Goal: Navigation & Orientation: Find specific page/section

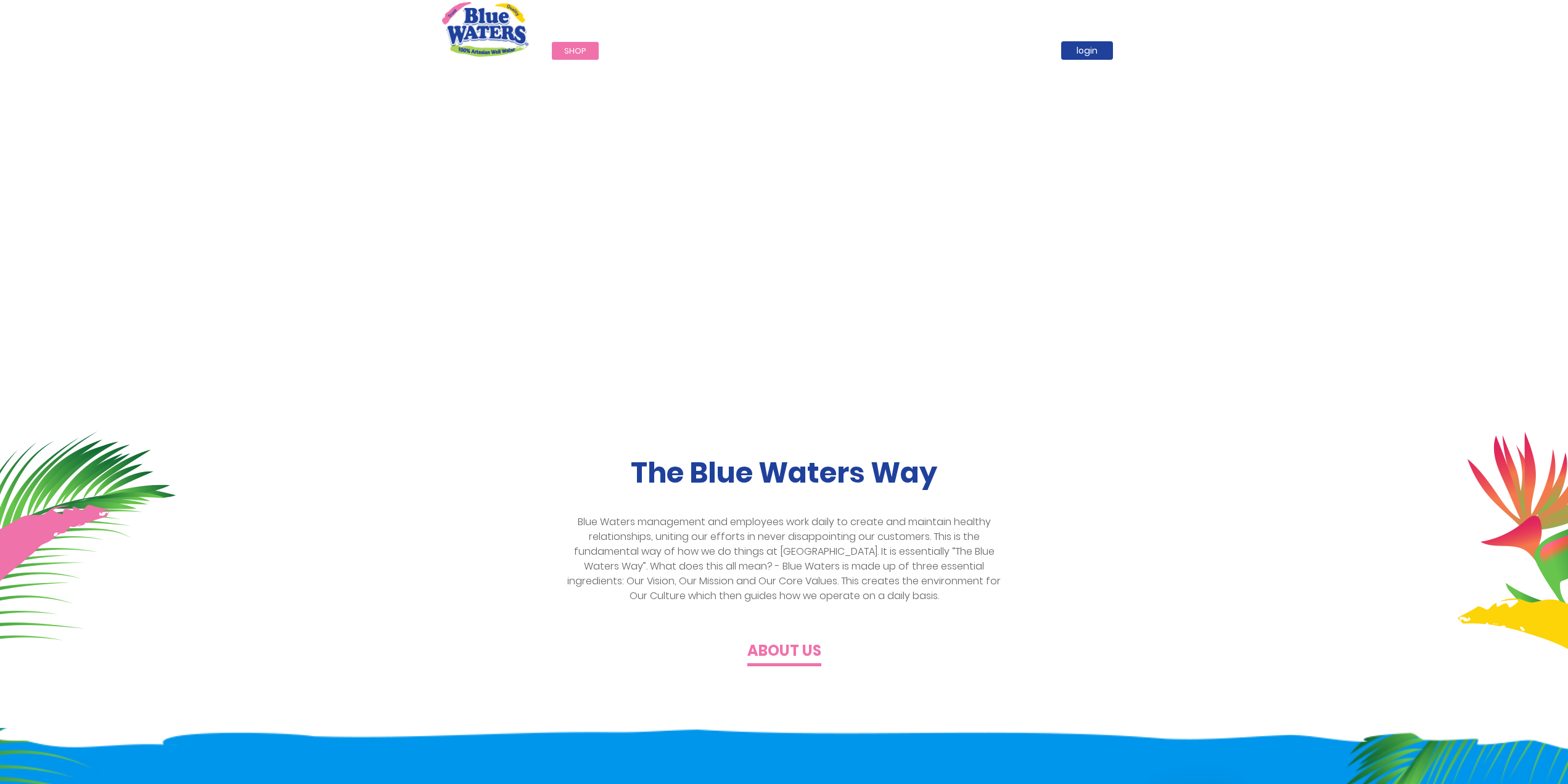
click at [578, 54] on span "Shop" at bounding box center [575, 51] width 22 height 11
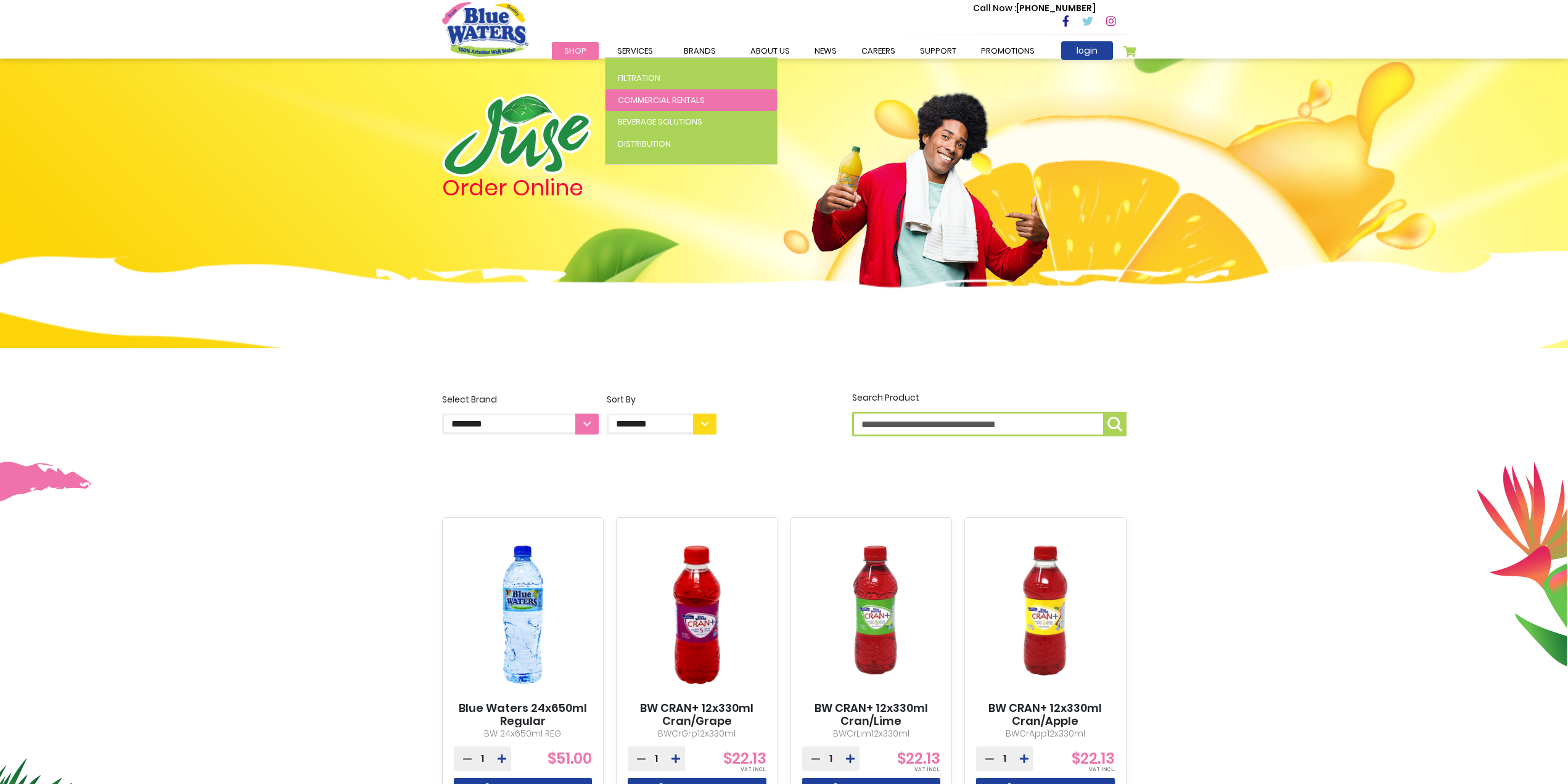
click at [666, 99] on span "Commercial Rentals" at bounding box center [661, 100] width 87 height 11
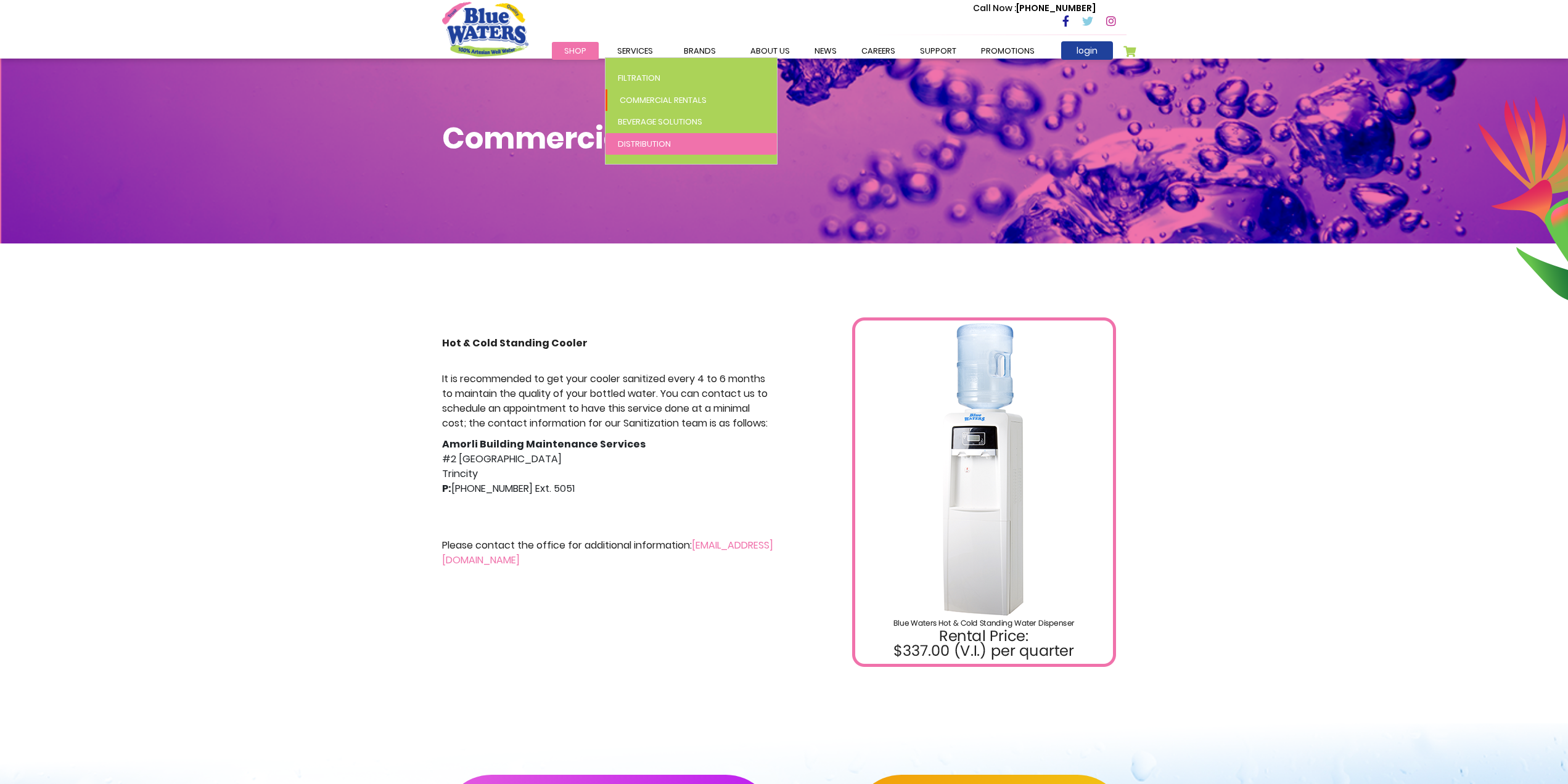
click at [656, 146] on span "Distribution" at bounding box center [644, 144] width 53 height 11
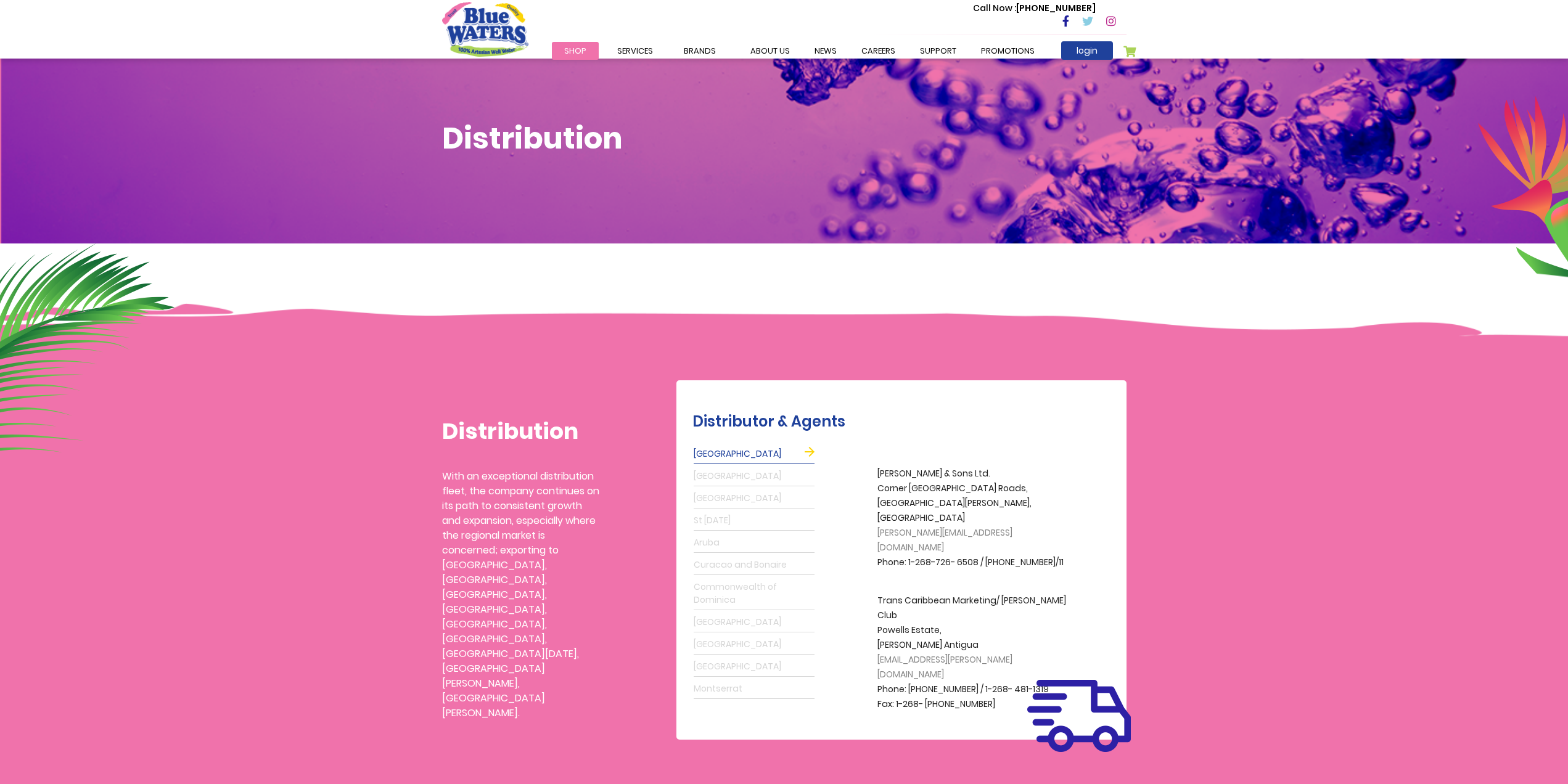
click at [717, 643] on link "St Maarten" at bounding box center [754, 645] width 121 height 20
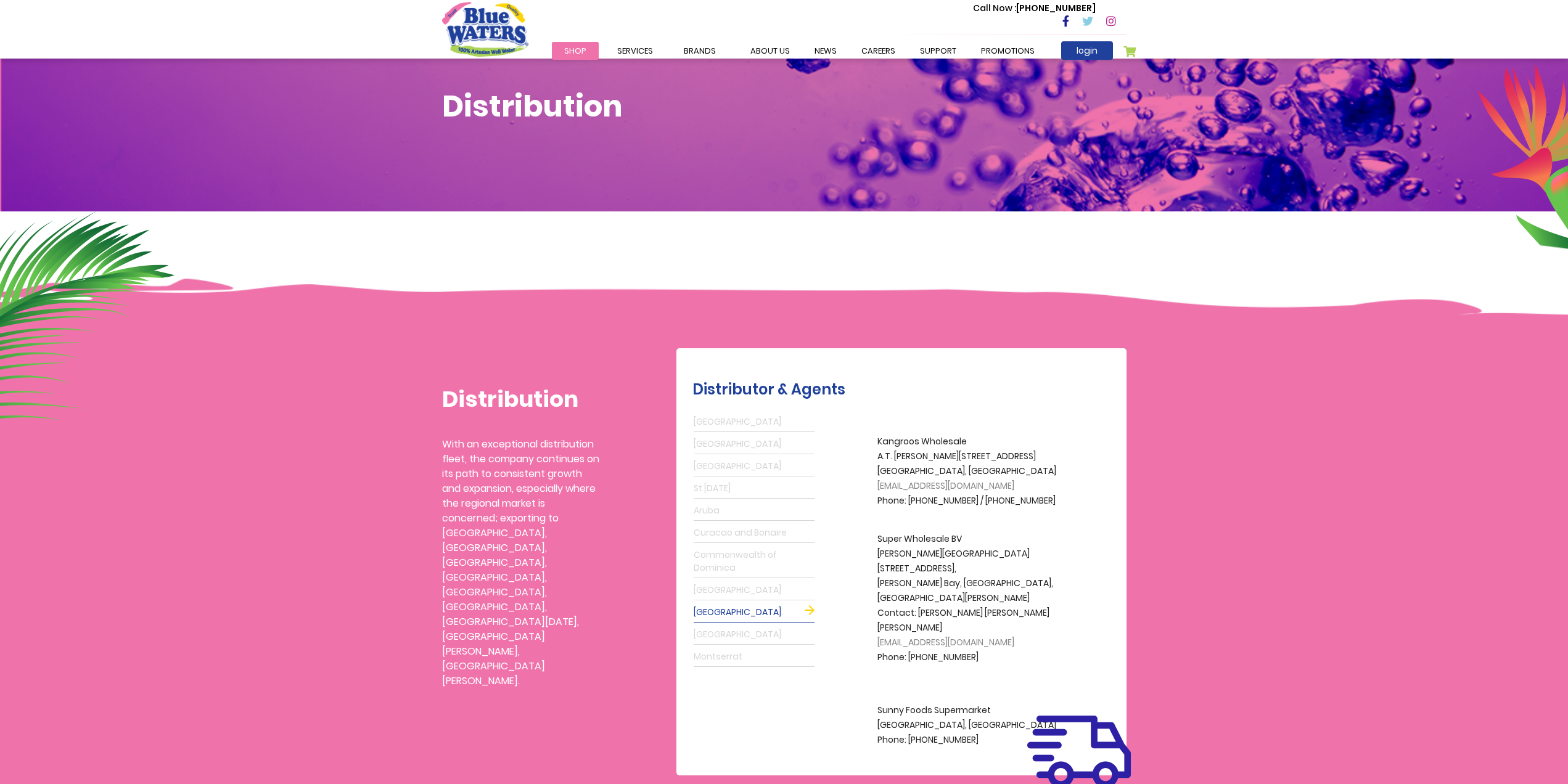
scroll to position [103, 0]
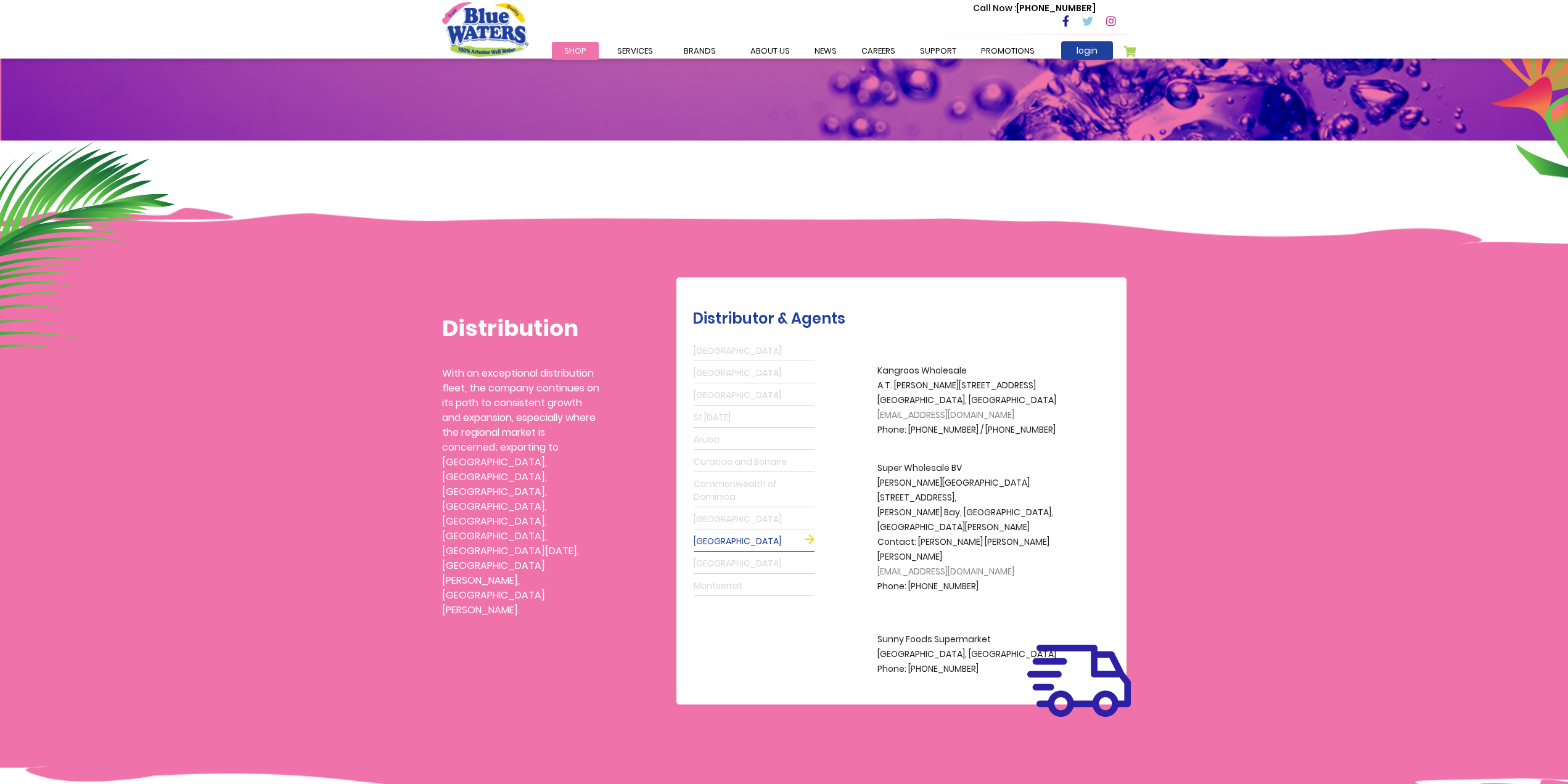
click at [721, 395] on link "Barbados" at bounding box center [754, 396] width 121 height 20
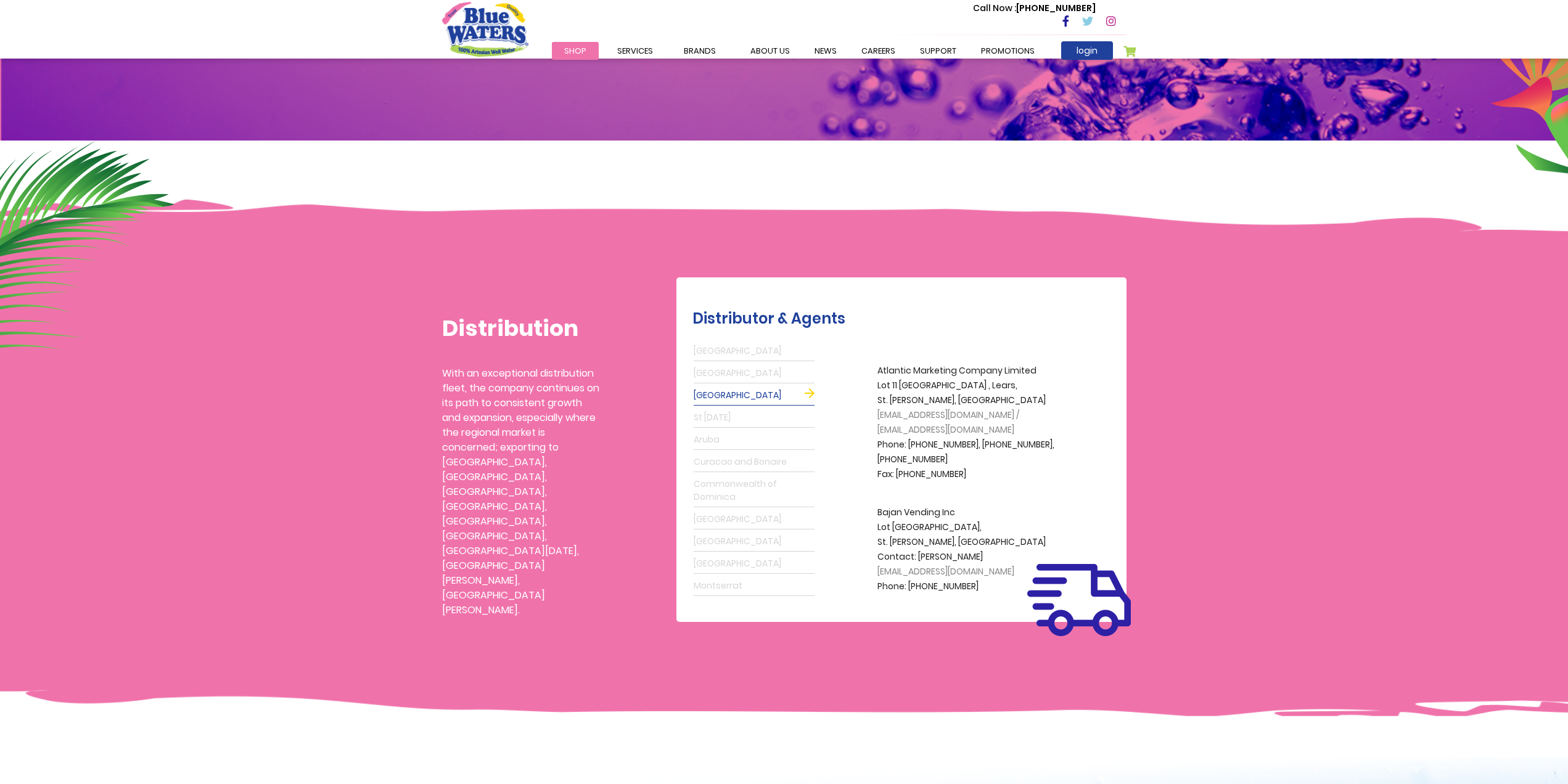
click at [724, 353] on link "Antigua" at bounding box center [754, 351] width 121 height 20
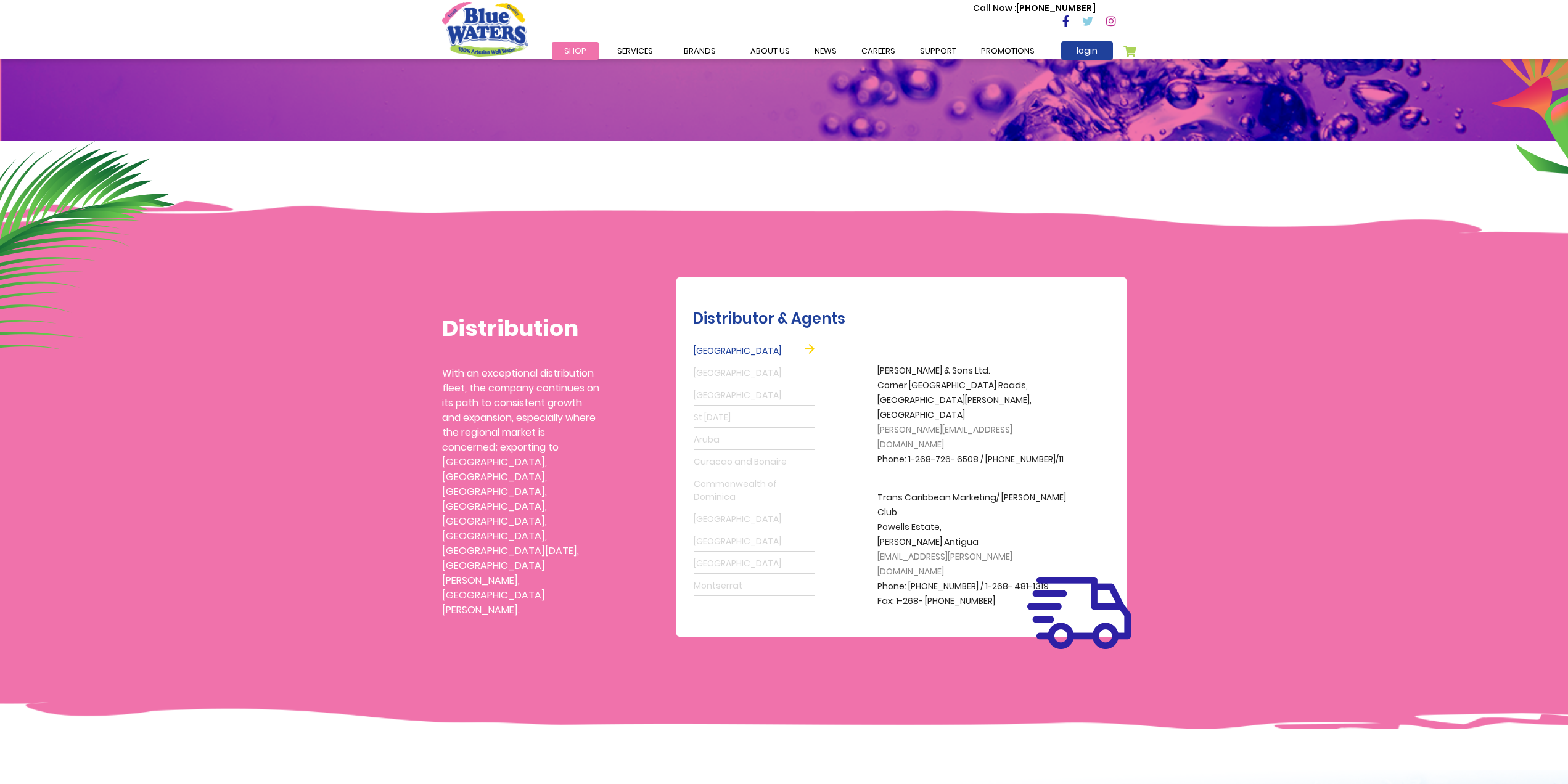
click at [723, 368] on link "Grenada" at bounding box center [754, 373] width 121 height 20
click at [721, 420] on link "St Lucia" at bounding box center [754, 418] width 121 height 20
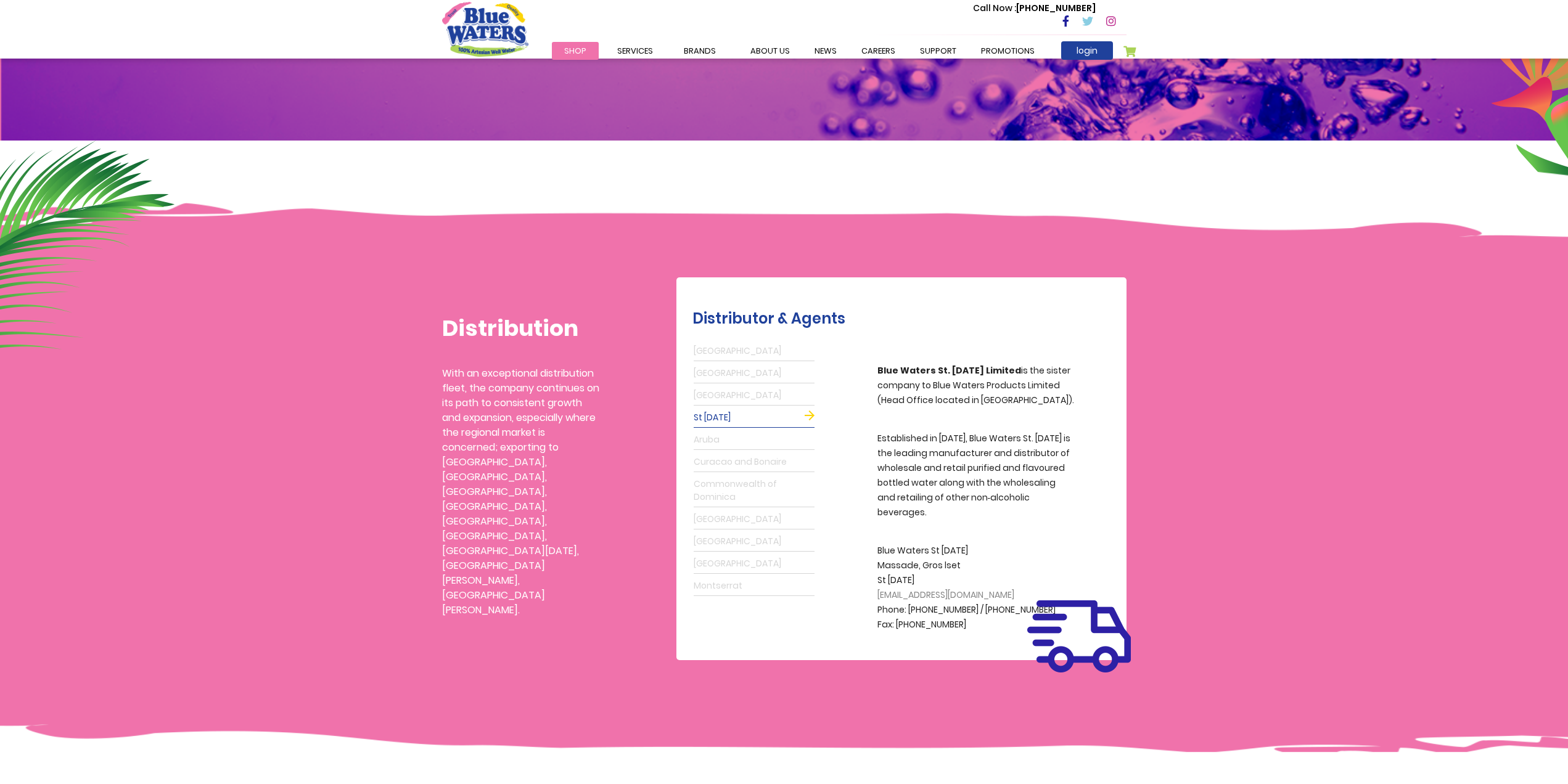
click at [723, 448] on link "Aruba" at bounding box center [754, 440] width 121 height 20
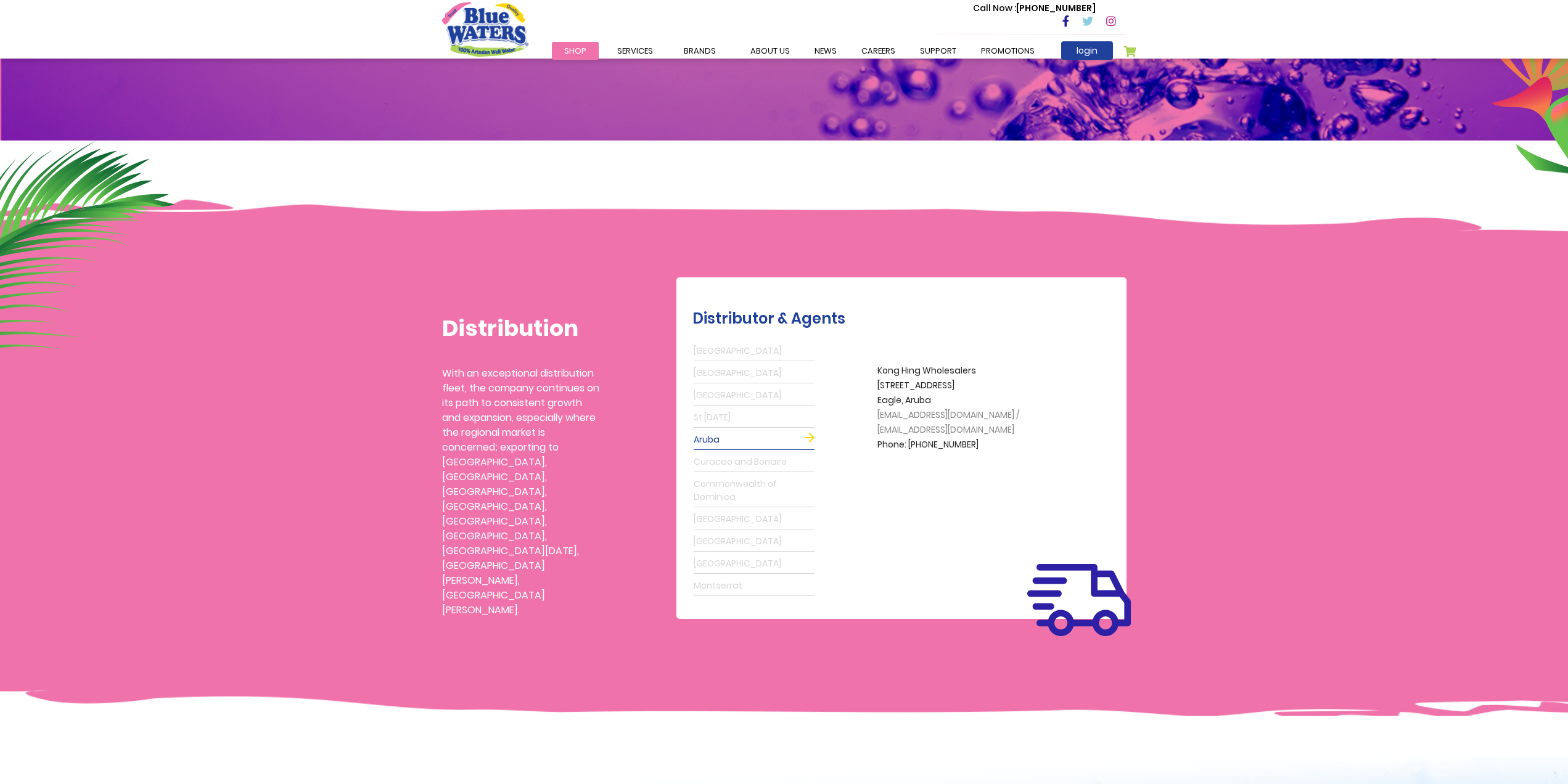
click at [723, 423] on link "St Lucia" at bounding box center [754, 418] width 121 height 20
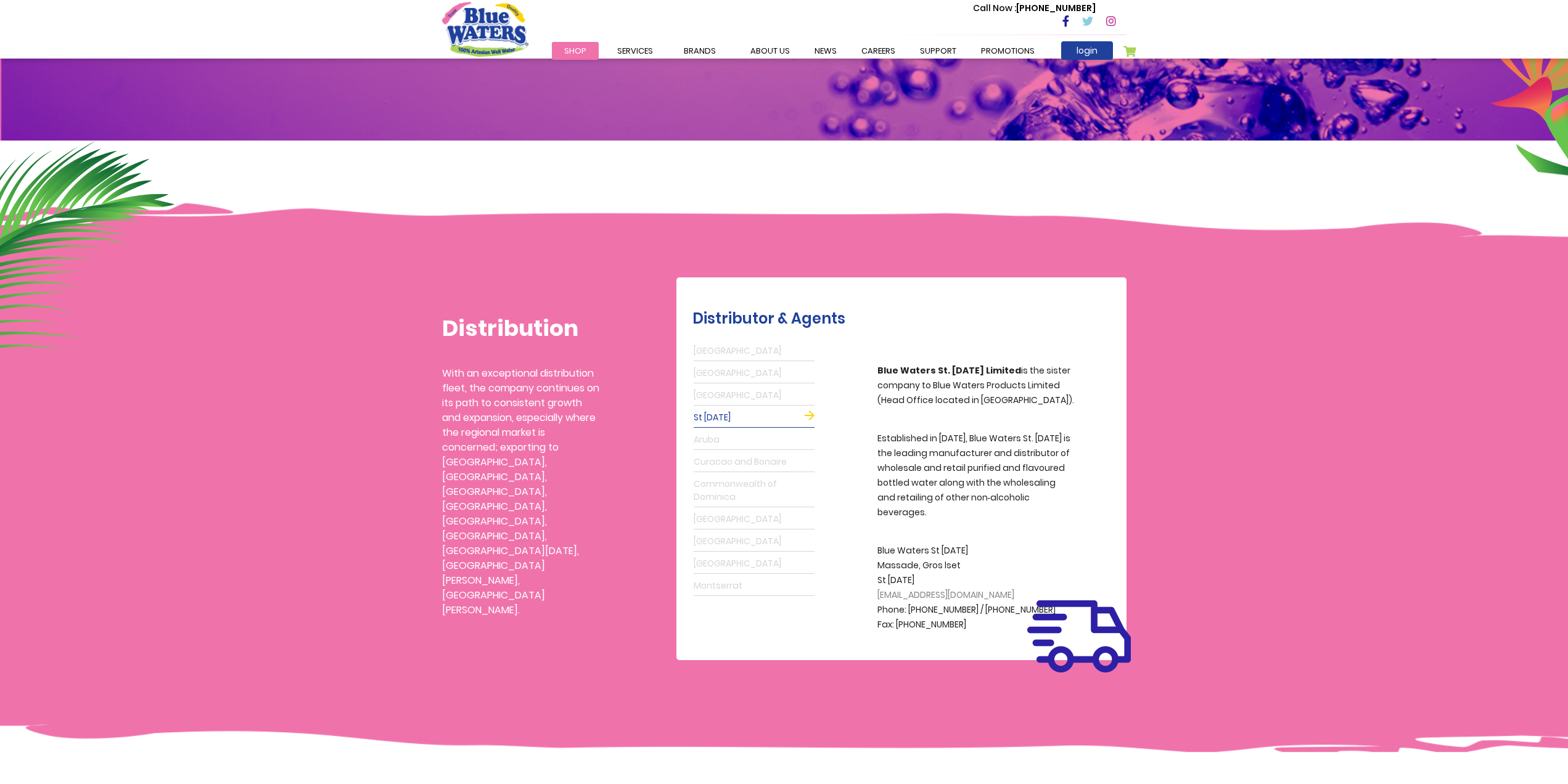
click at [721, 439] on link "Aruba" at bounding box center [754, 440] width 121 height 20
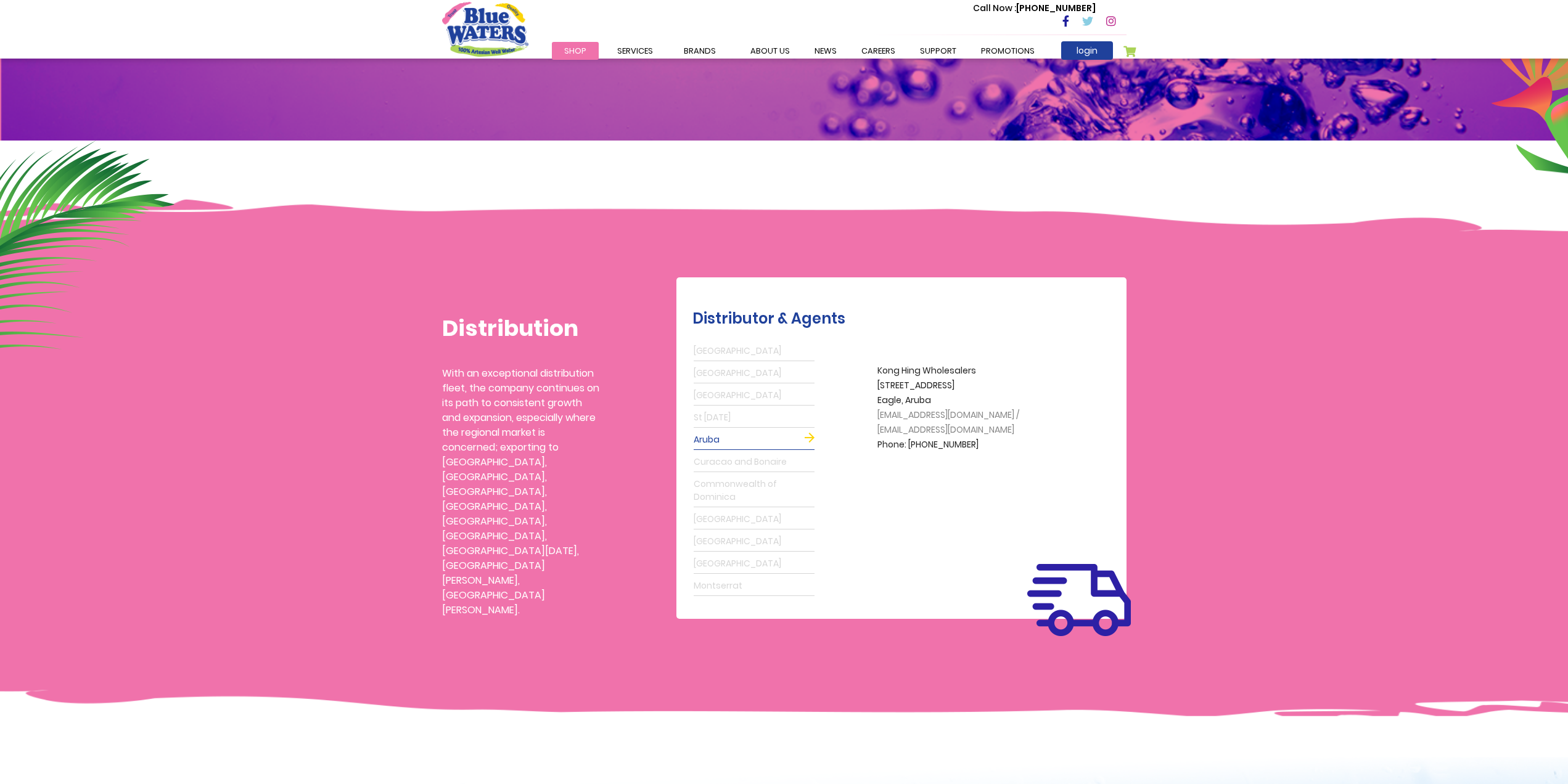
click at [721, 427] on link "St Lucia" at bounding box center [754, 418] width 121 height 20
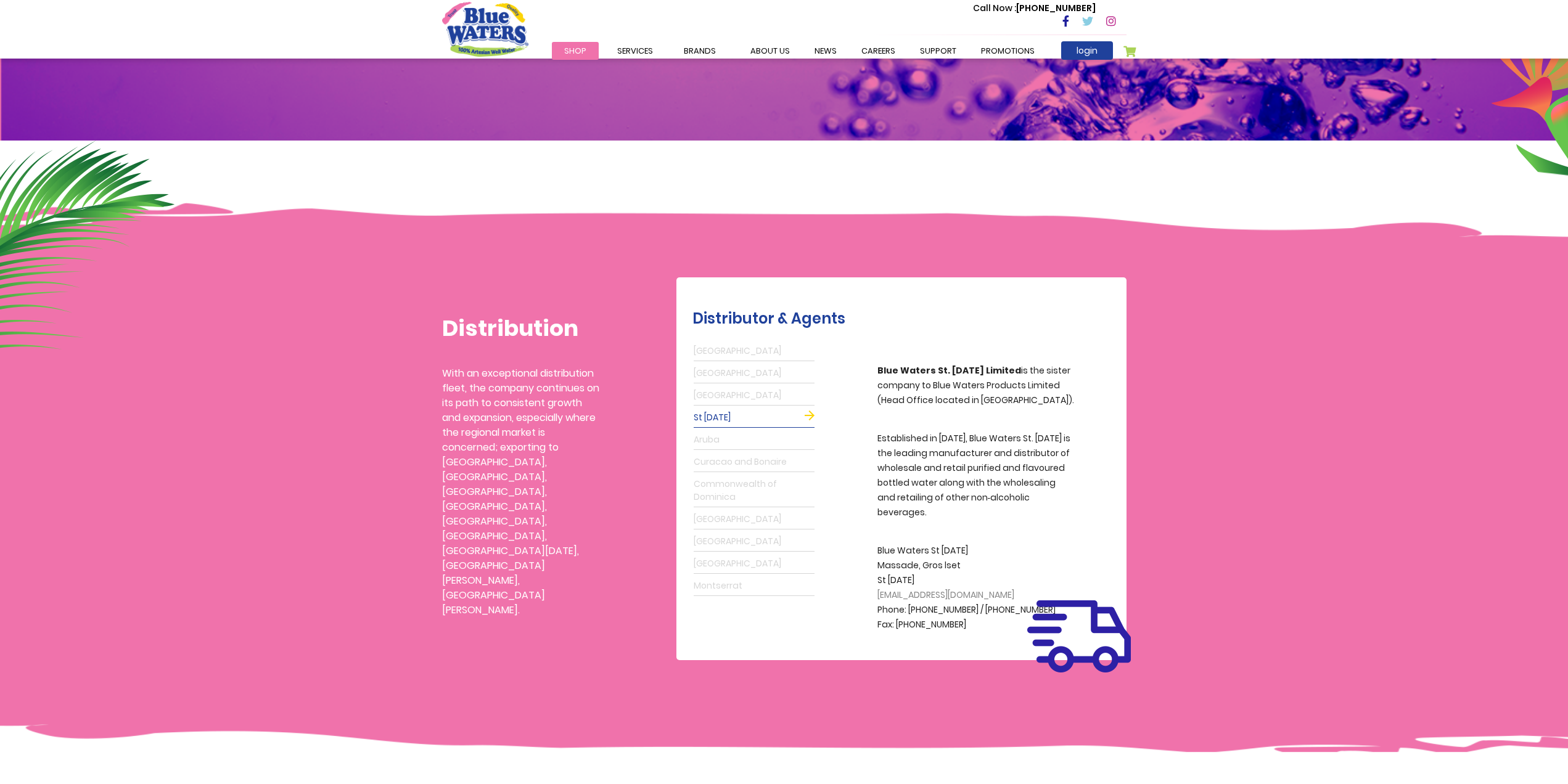
click at [725, 396] on link "Barbados" at bounding box center [754, 396] width 121 height 20
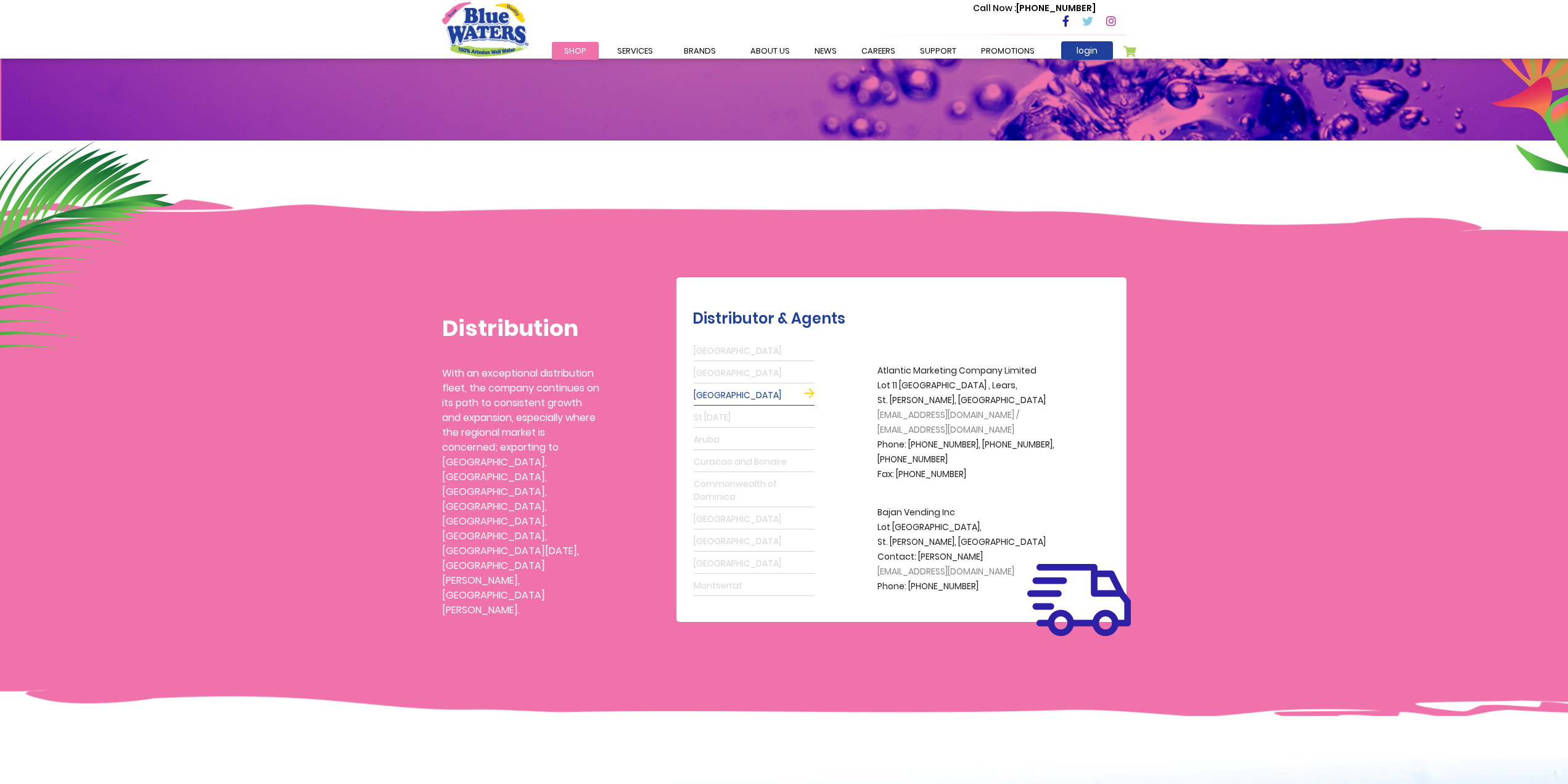
click at [724, 346] on link "Antigua" at bounding box center [754, 351] width 121 height 20
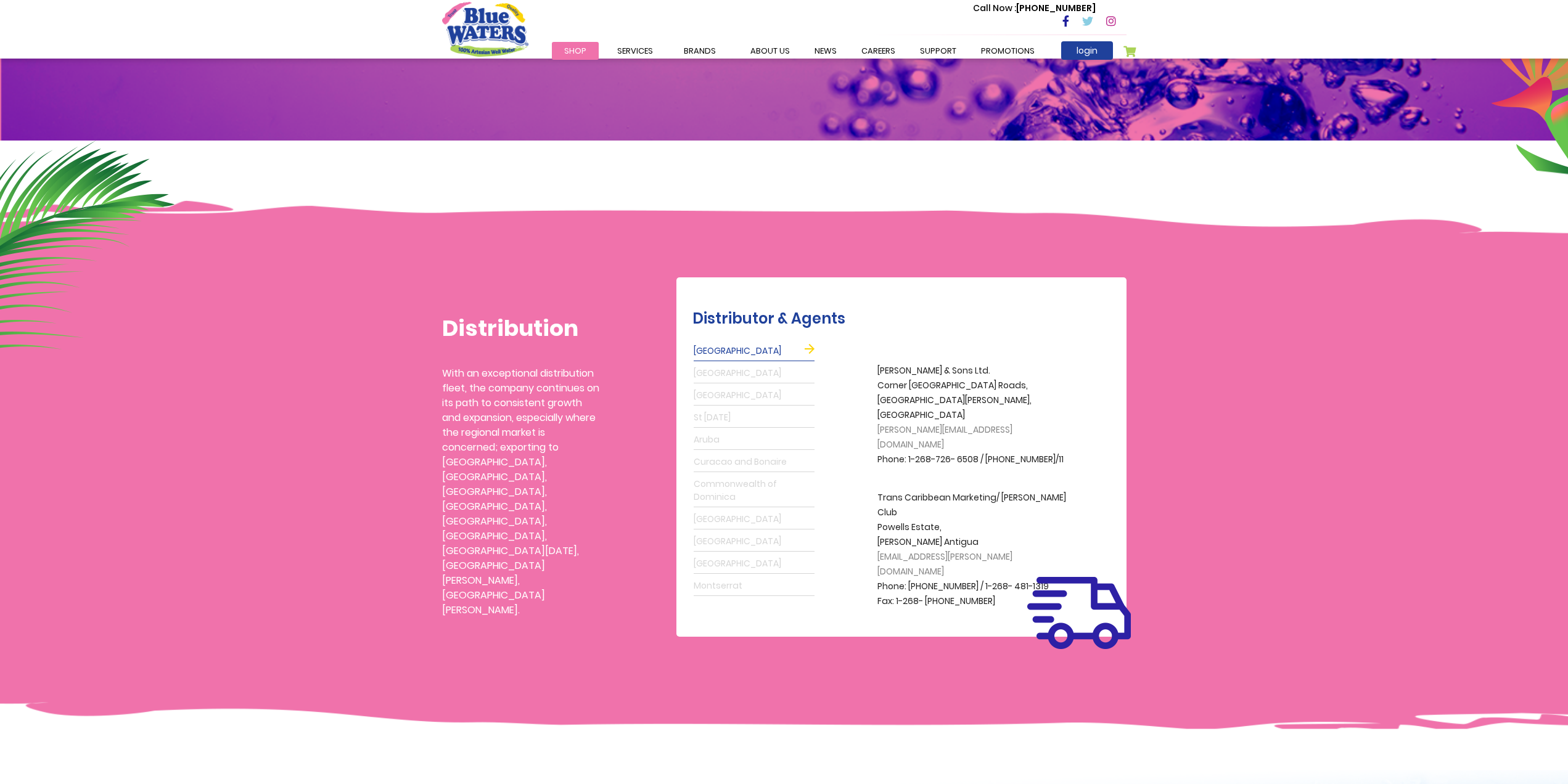
click at [730, 371] on link "Grenada" at bounding box center [754, 373] width 121 height 20
click at [716, 438] on link "Aruba" at bounding box center [754, 440] width 121 height 20
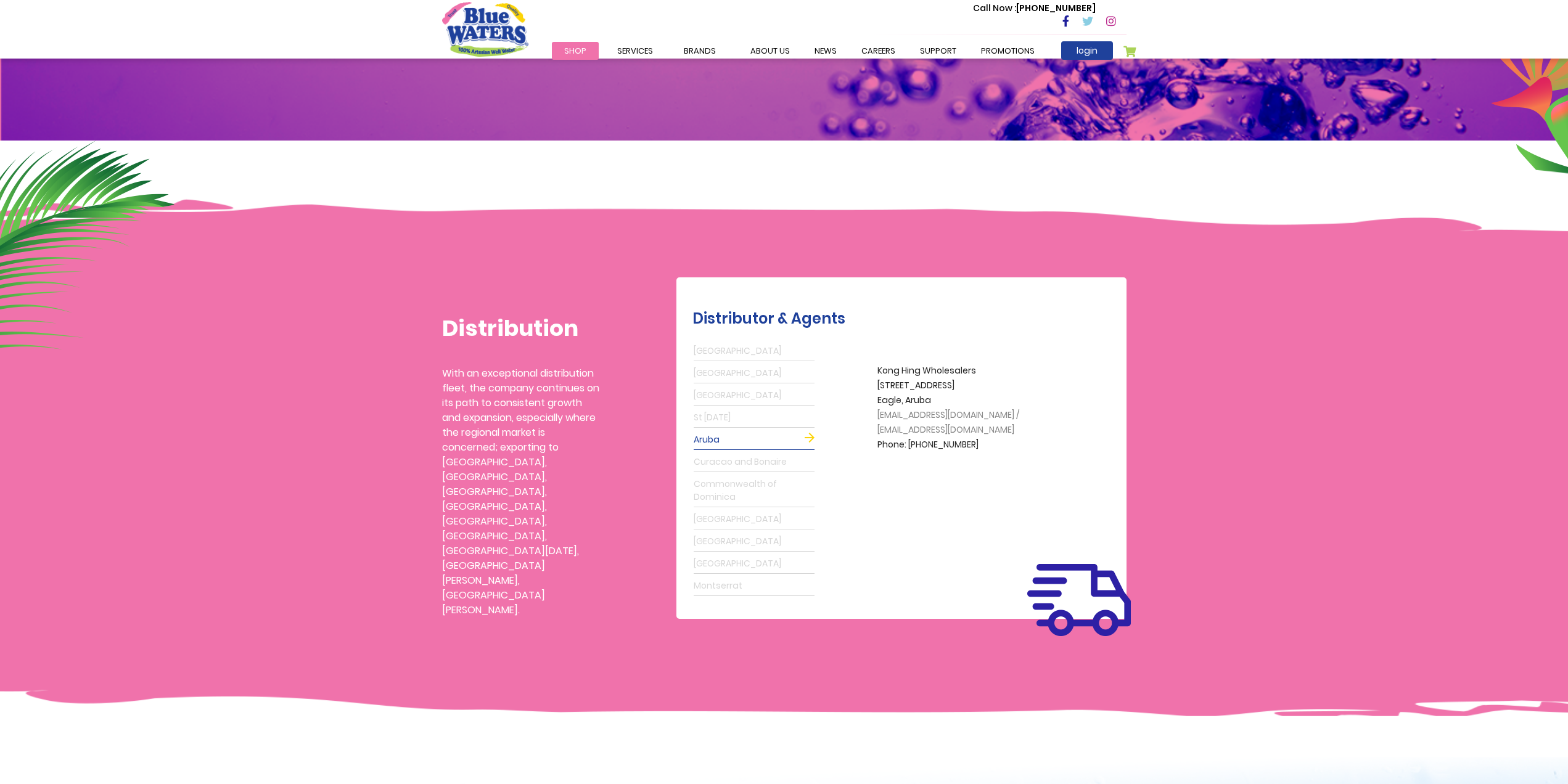
click at [809, 439] on link "Aruba" at bounding box center [754, 440] width 121 height 20
click at [792, 461] on link "Curacao and Bonaire" at bounding box center [754, 463] width 121 height 20
click at [781, 488] on link "Commonwealth of Dominica" at bounding box center [754, 491] width 121 height 33
click at [754, 517] on link "Guyana" at bounding box center [754, 520] width 121 height 20
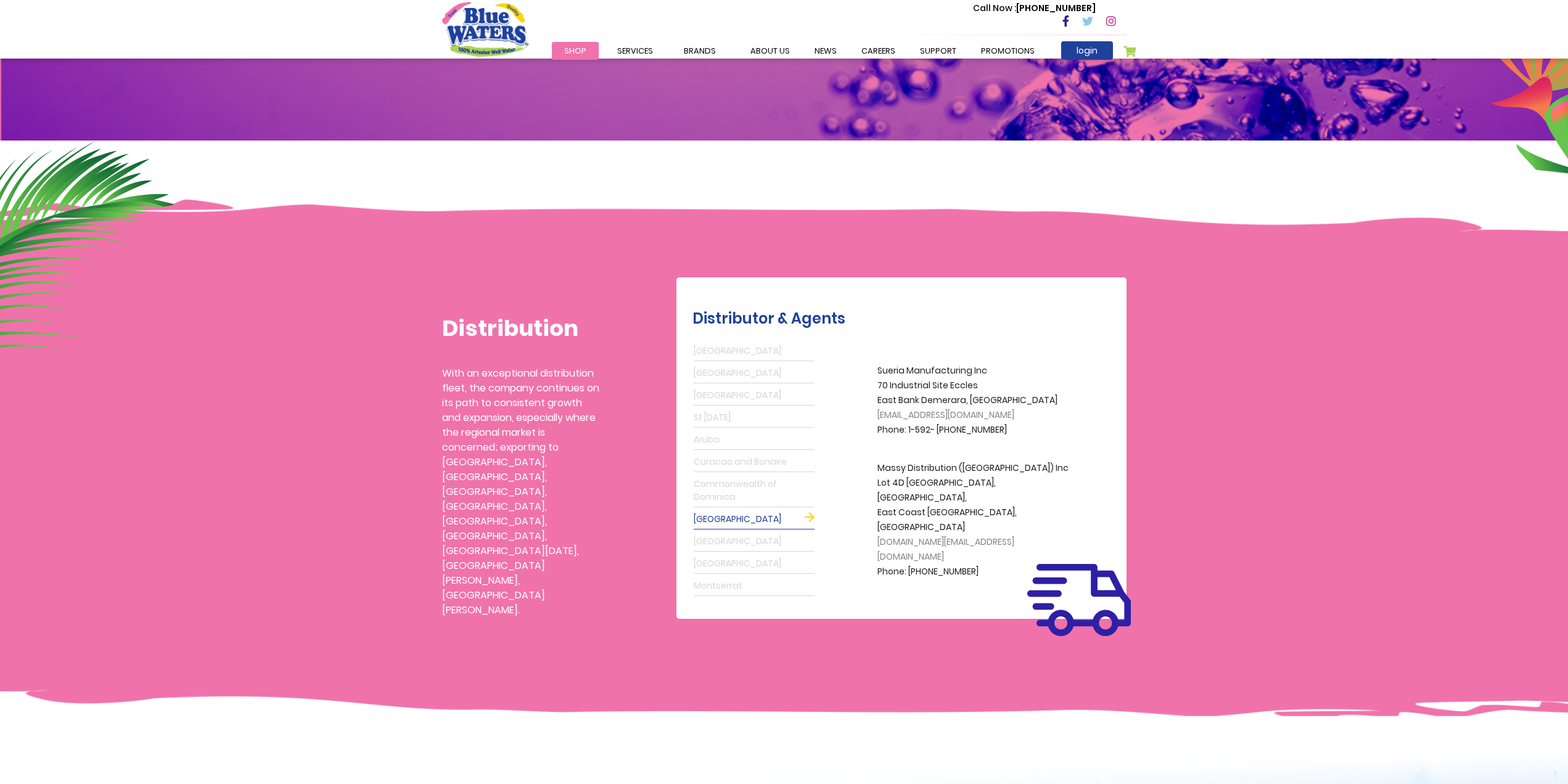
click at [744, 542] on link "St Maarten" at bounding box center [754, 542] width 121 height 20
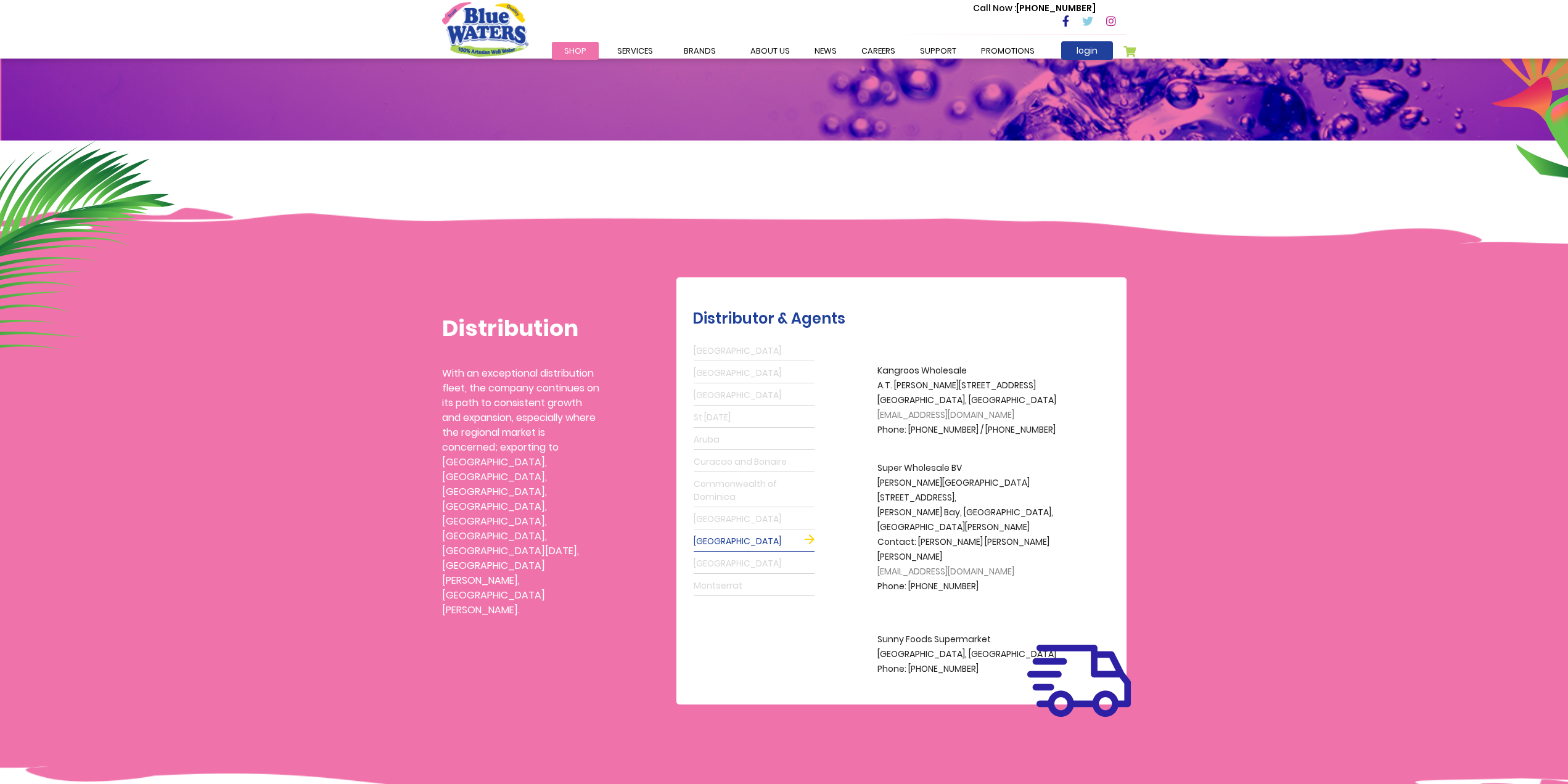
click at [741, 563] on link "Suriname" at bounding box center [754, 564] width 121 height 20
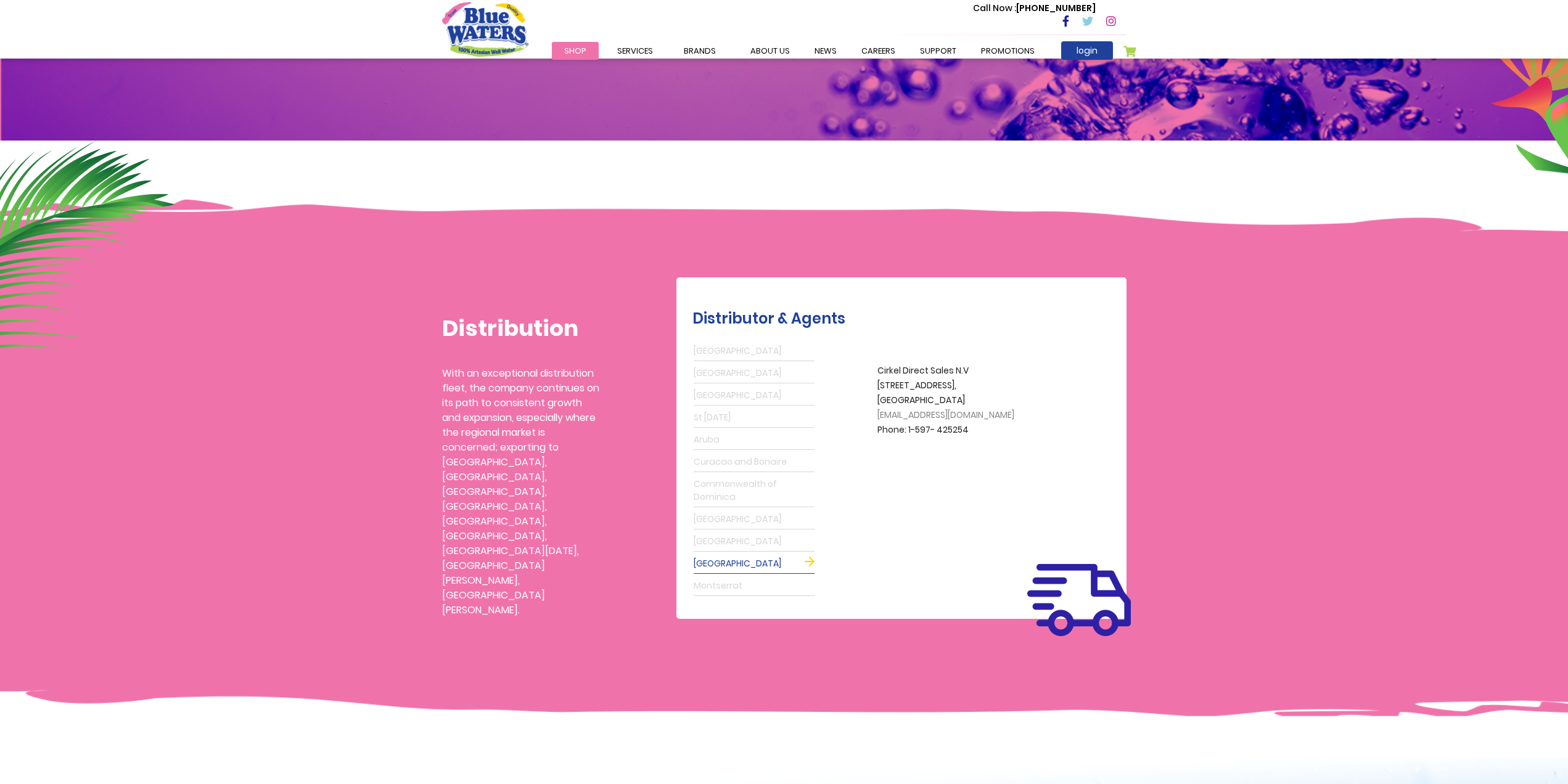
click at [735, 576] on link "Montserrat" at bounding box center [754, 586] width 121 height 20
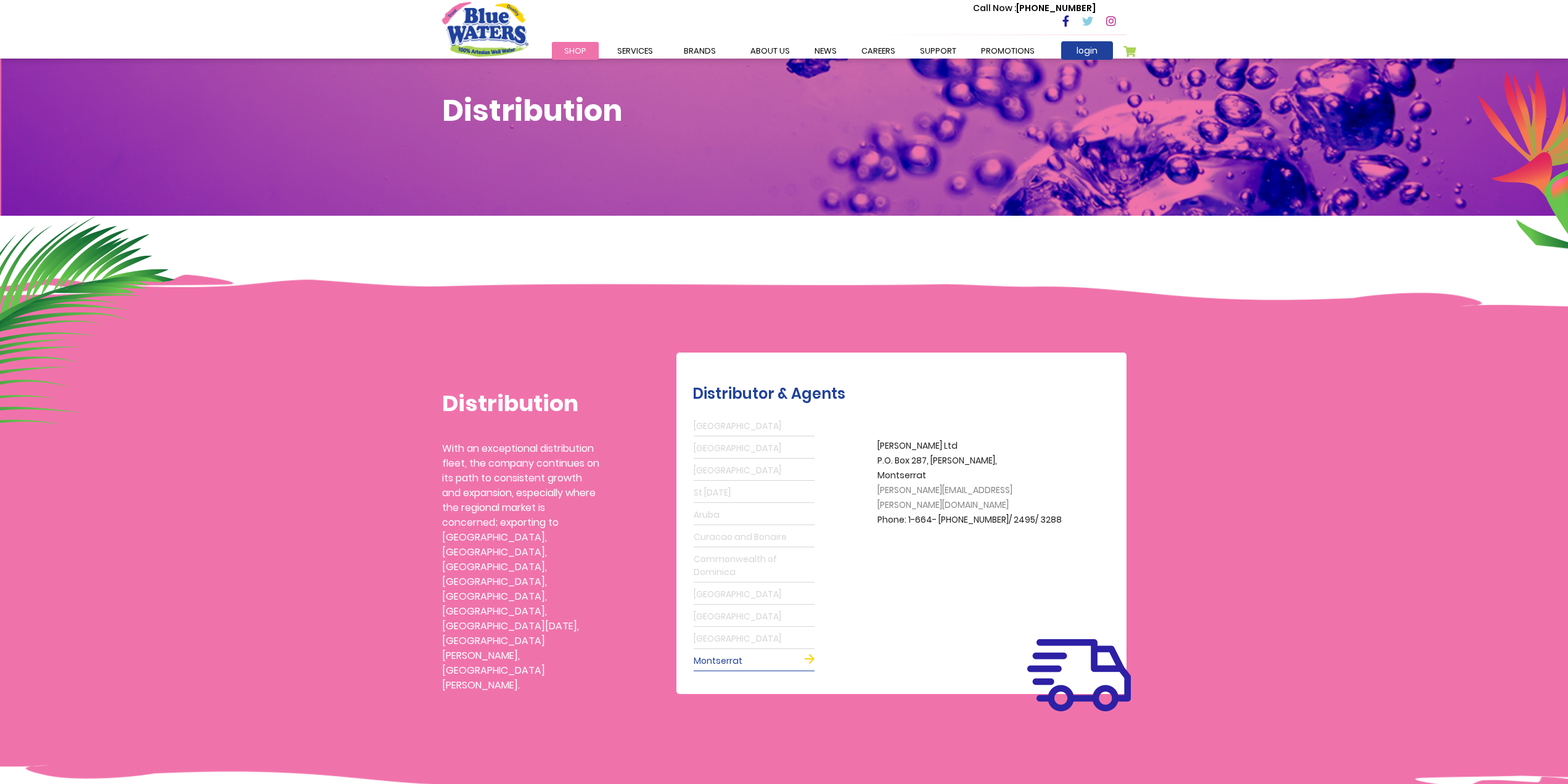
scroll to position [0, 0]
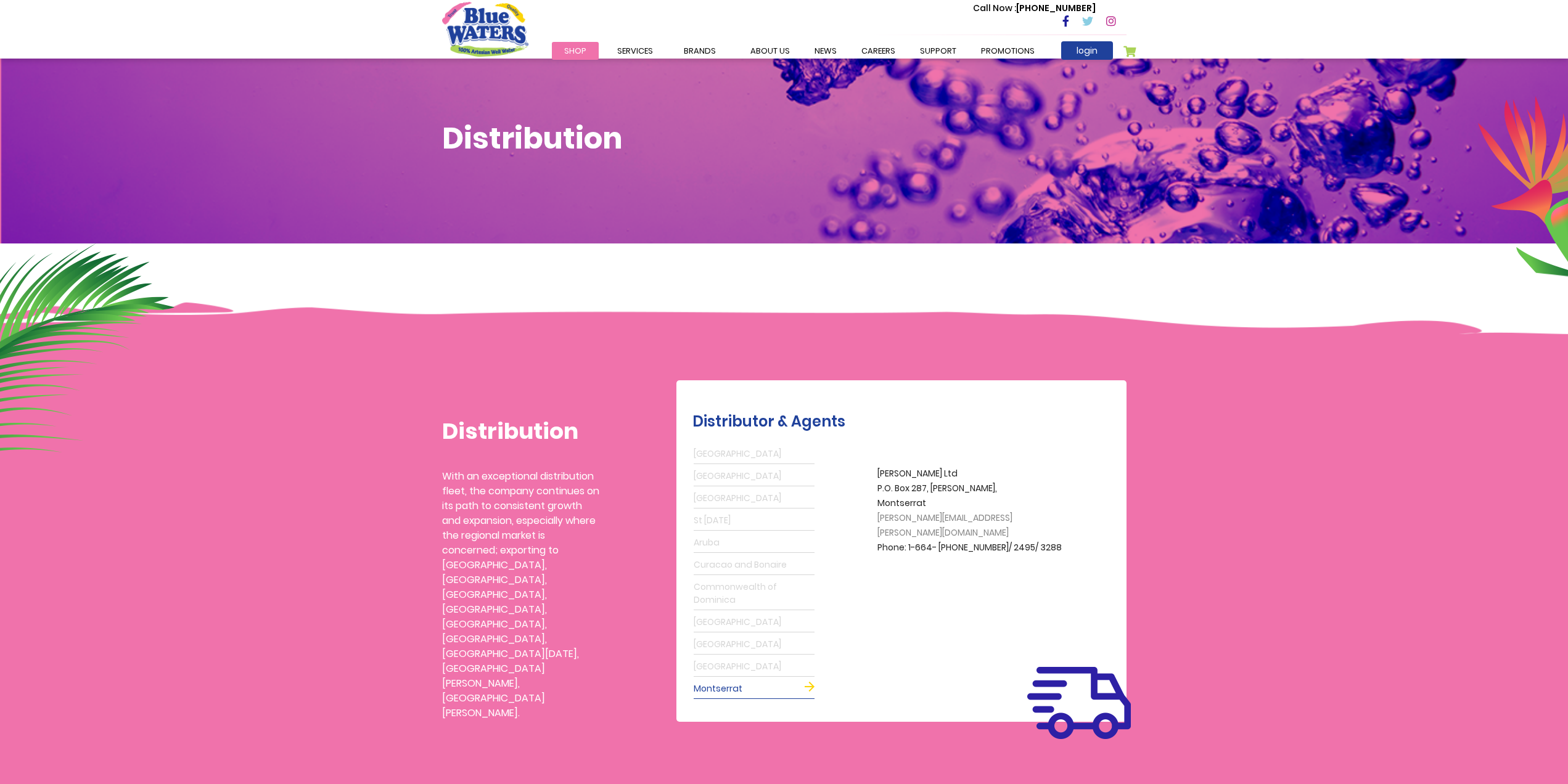
click at [506, 33] on img "store logo" at bounding box center [485, 29] width 86 height 54
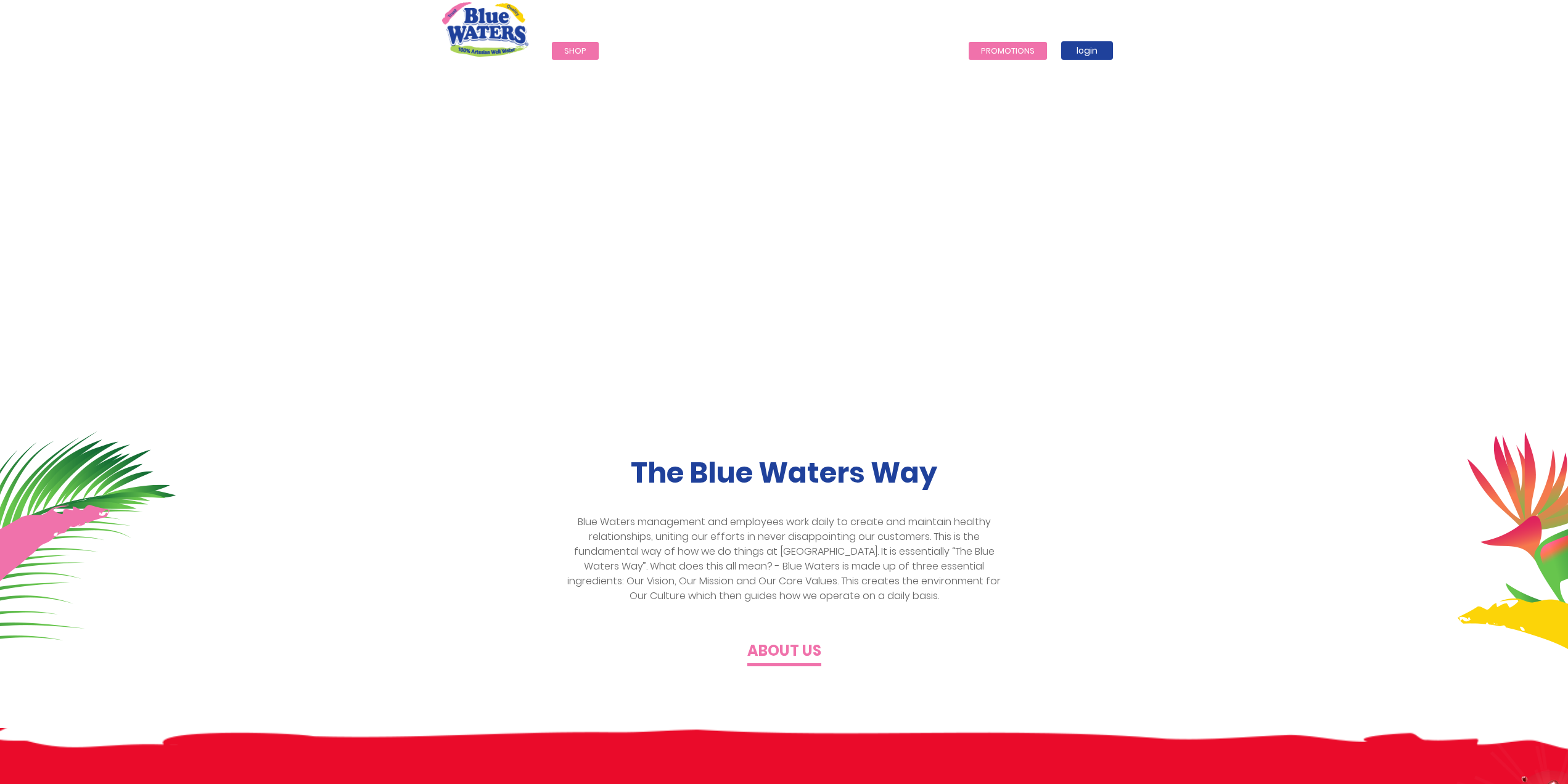
click at [1024, 47] on link "Promotions" at bounding box center [1008, 51] width 79 height 18
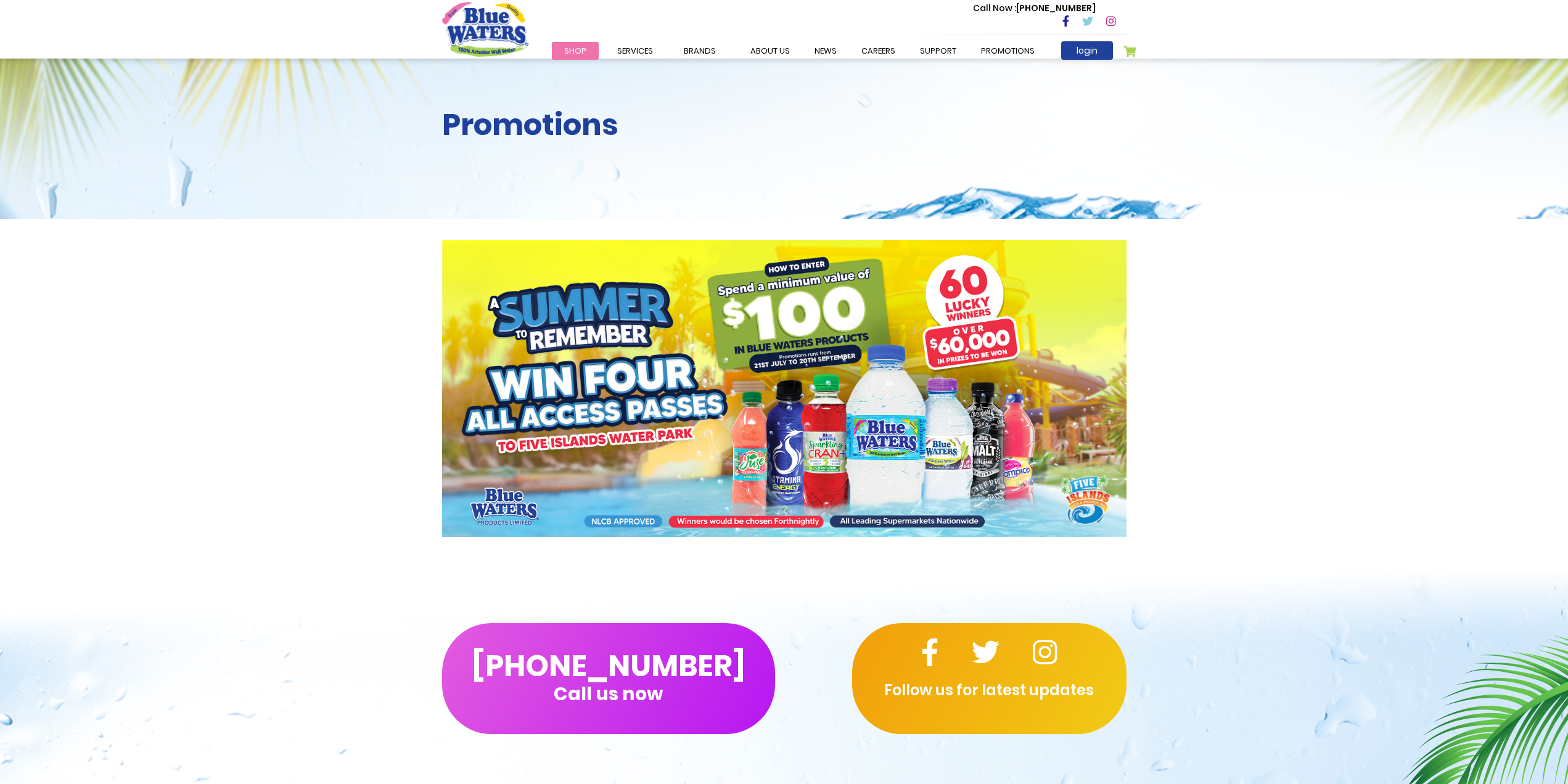
click at [497, 26] on img "store logo" at bounding box center [485, 29] width 86 height 54
